Goal: Obtain resource: Download file/media

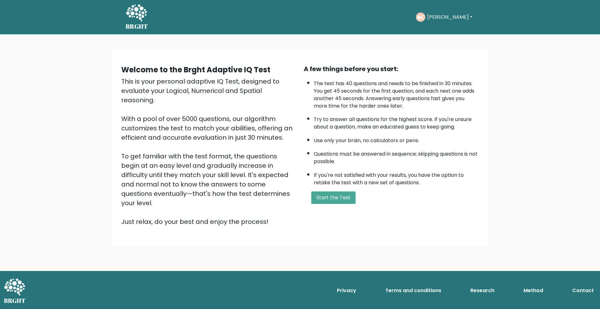
click at [446, 14] on button "[PERSON_NAME]" at bounding box center [449, 17] width 49 height 8
click at [447, 30] on link "Dashboard" at bounding box center [440, 33] width 49 height 10
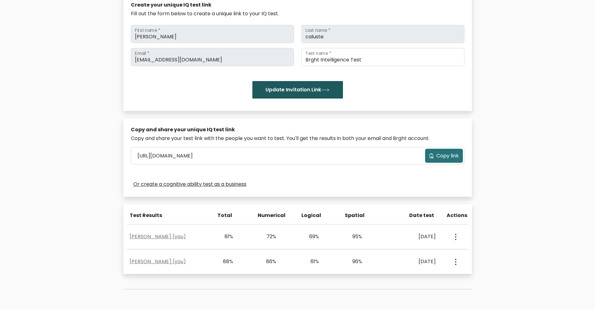
scroll to position [142, 0]
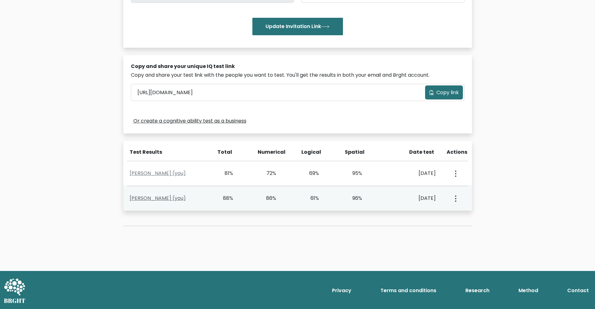
click at [179, 198] on link "Khaylie ann Caluste (you)" at bounding box center [158, 198] width 56 height 7
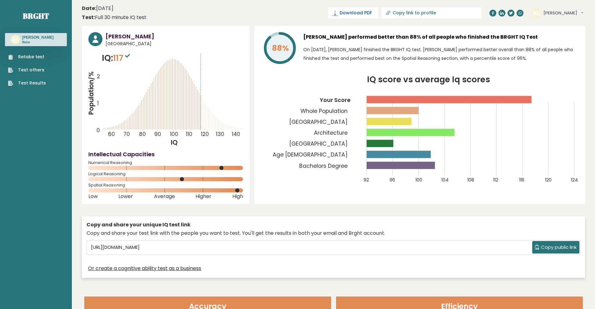
click at [372, 11] on span "Download PDF" at bounding box center [355, 13] width 32 height 7
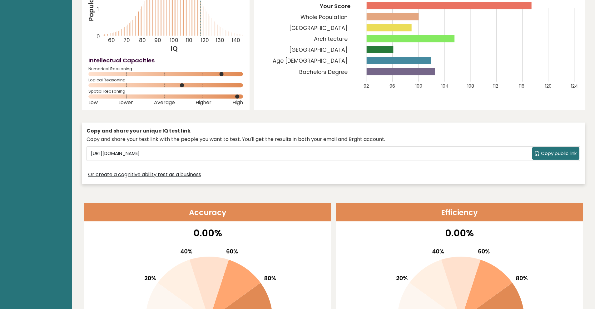
scroll to position [94, 0]
